Goal: Browse casually: Explore the website without a specific task or goal

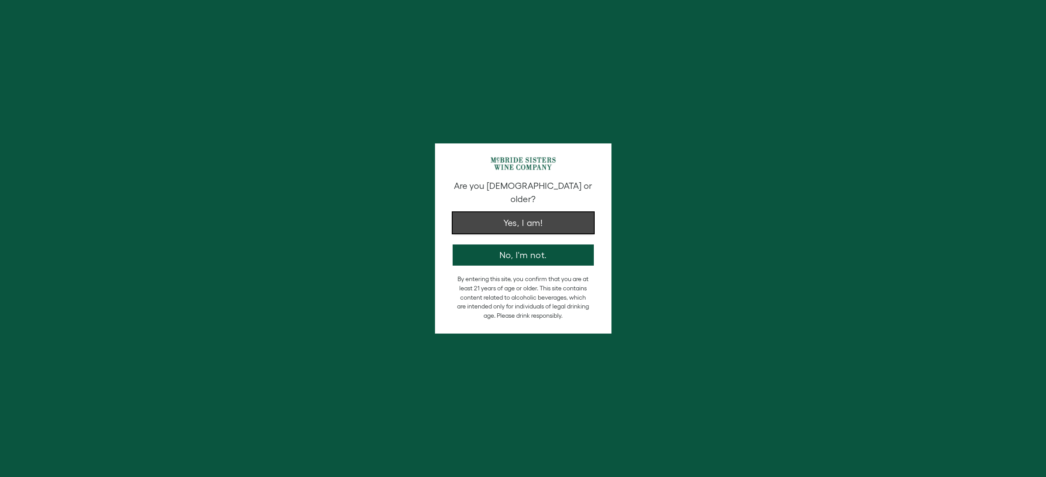
click at [530, 212] on button "Yes, I am!" at bounding box center [523, 222] width 141 height 21
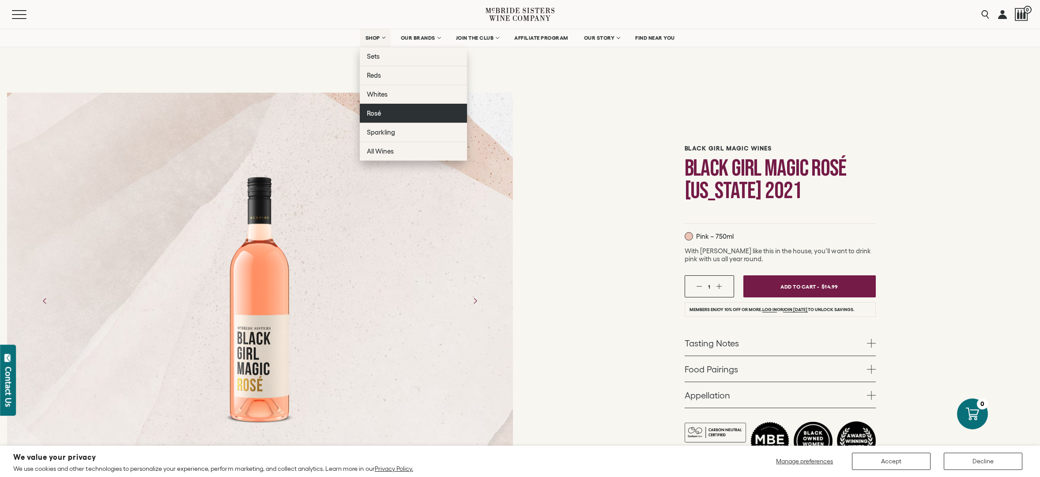
click at [372, 115] on span "Rosé" at bounding box center [374, 113] width 14 height 8
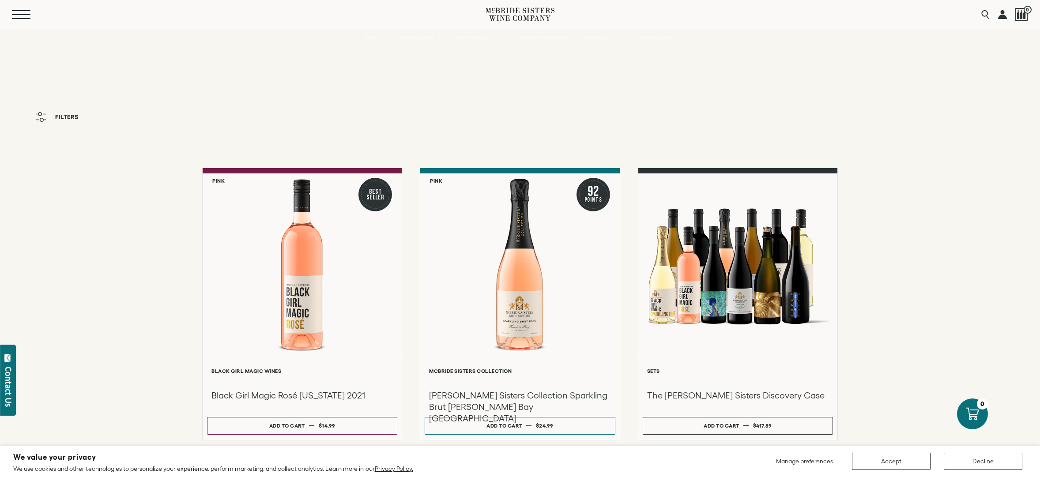
click at [19, 17] on button "Menu" at bounding box center [28, 14] width 32 height 9
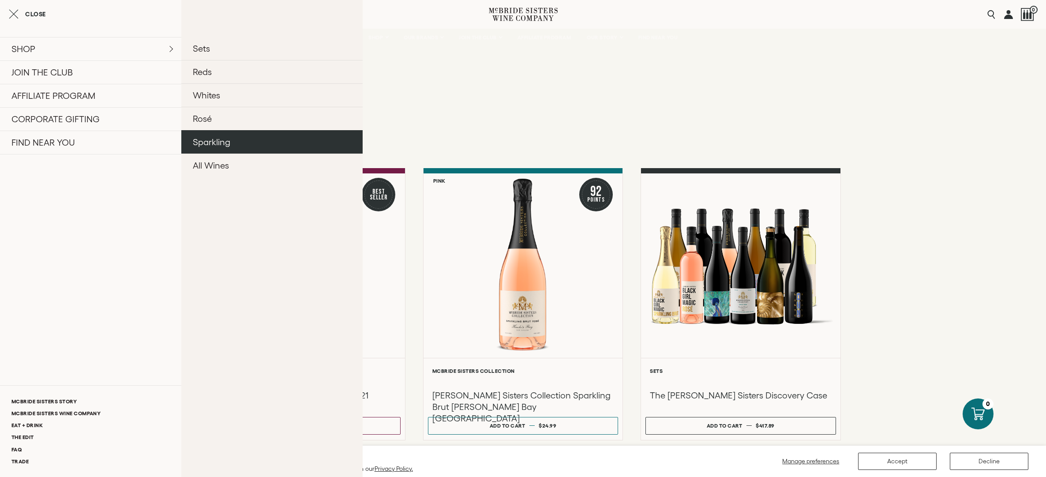
click at [241, 141] on link "Sparkling" at bounding box center [271, 141] width 181 height 23
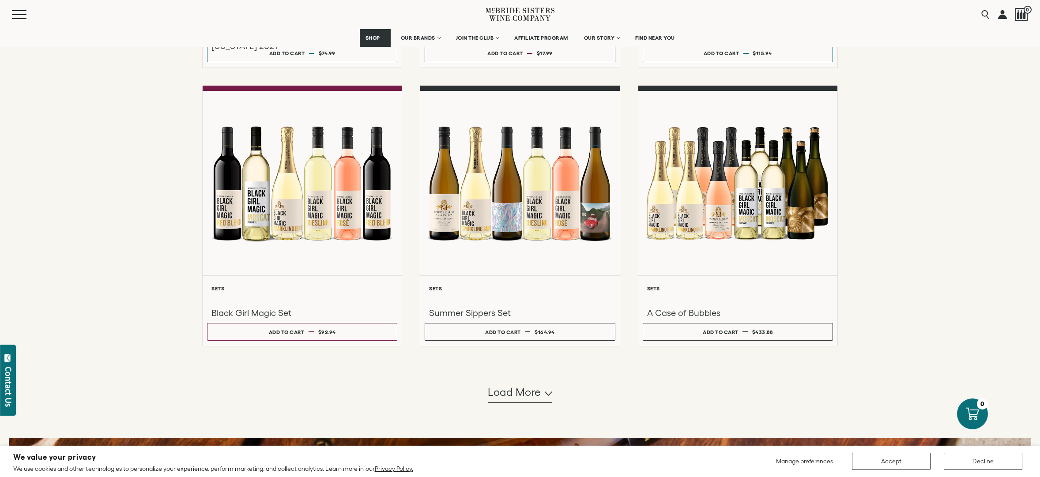
scroll to position [648, 0]
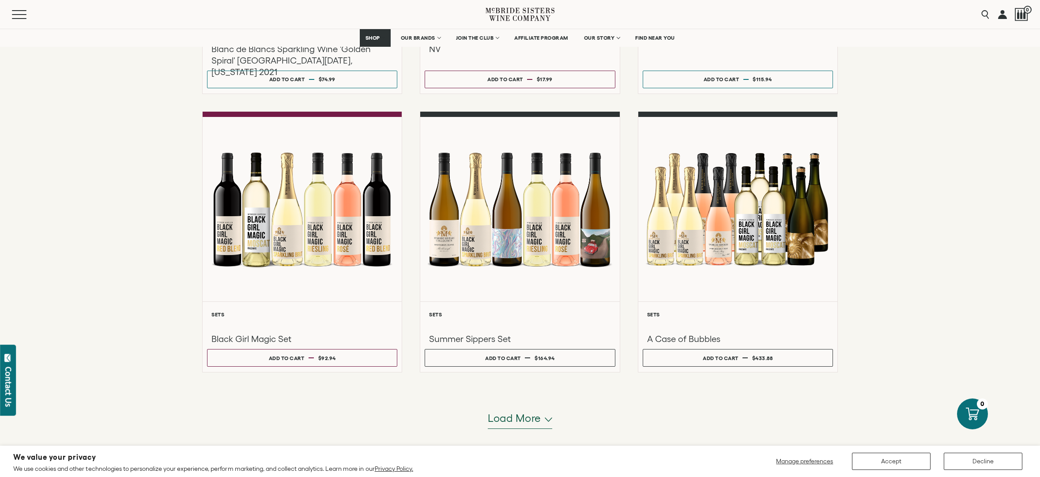
click at [541, 419] on button "Load more" at bounding box center [520, 418] width 64 height 21
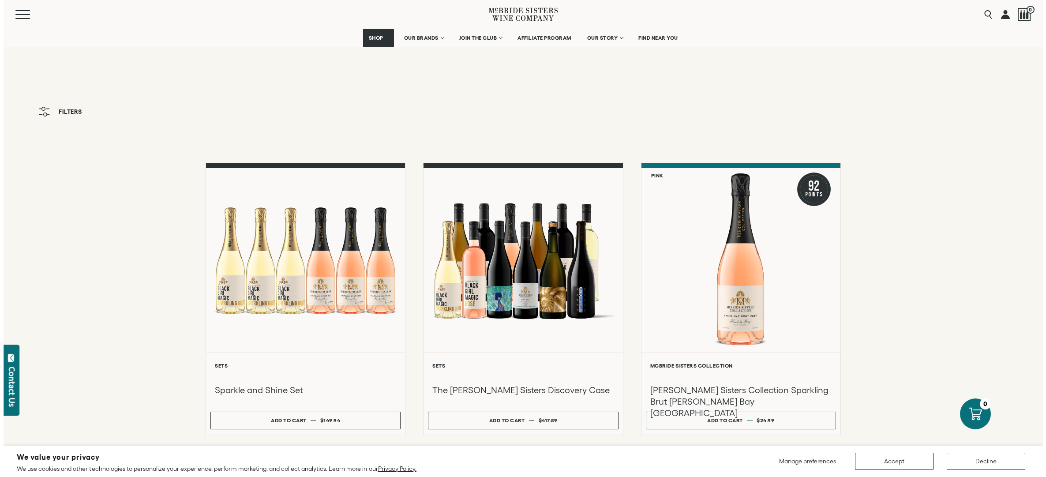
scroll to position [0, 0]
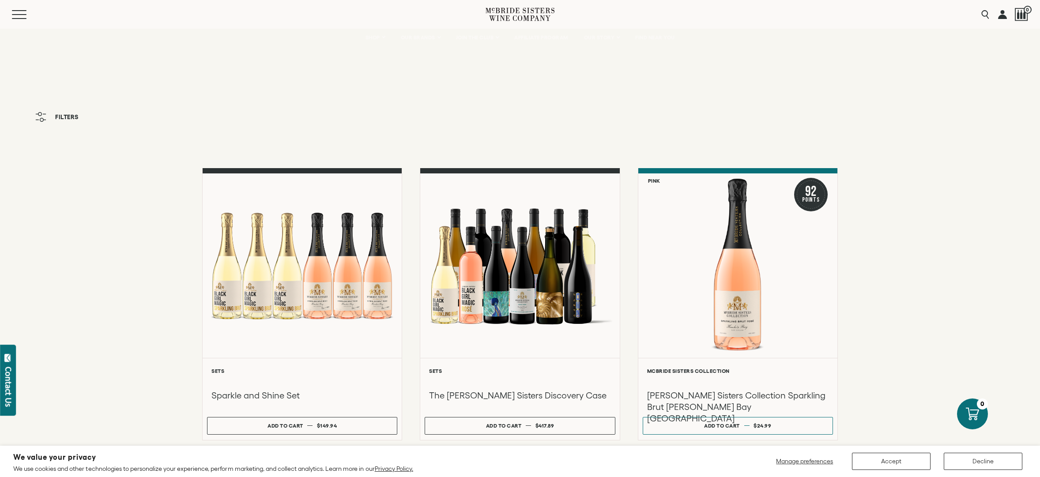
click at [26, 21] on div "Menu" at bounding box center [249, 14] width 474 height 29
click at [14, 15] on span "Mobile Menu Trigger" at bounding box center [21, 14] width 19 height 1
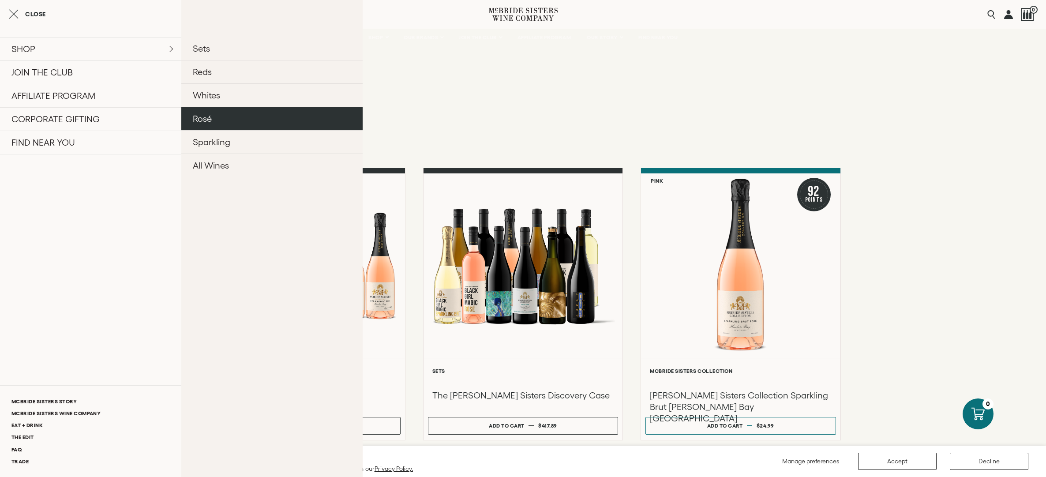
click at [224, 112] on link "Rosé" at bounding box center [271, 118] width 181 height 23
